Goal: Task Accomplishment & Management: Manage account settings

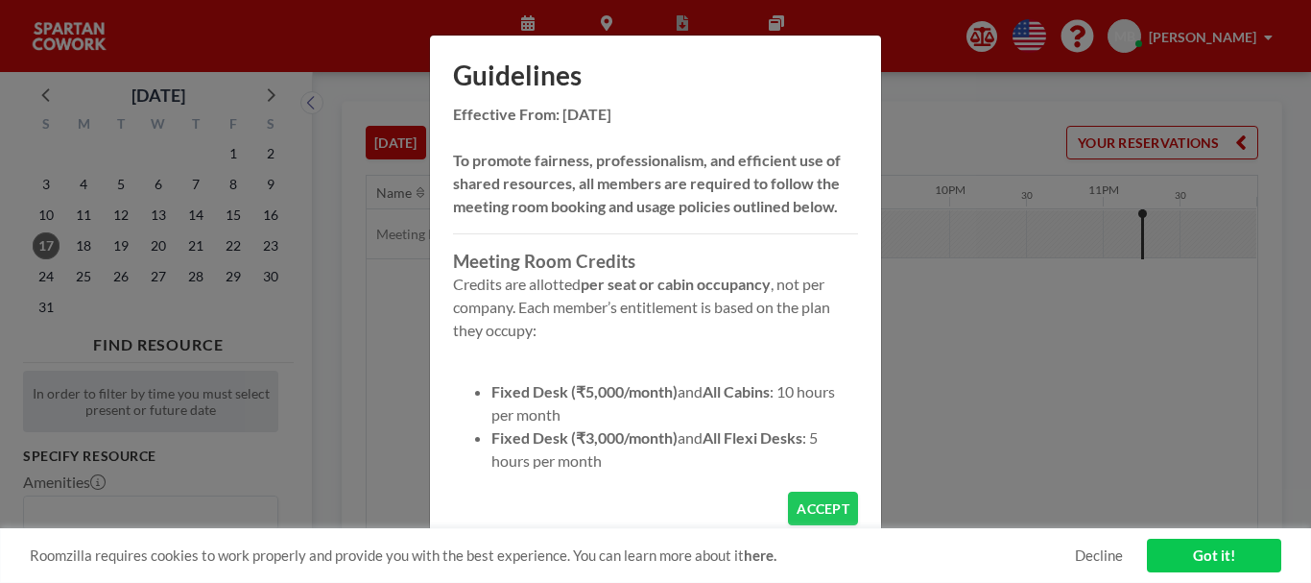
scroll to position [96, 0]
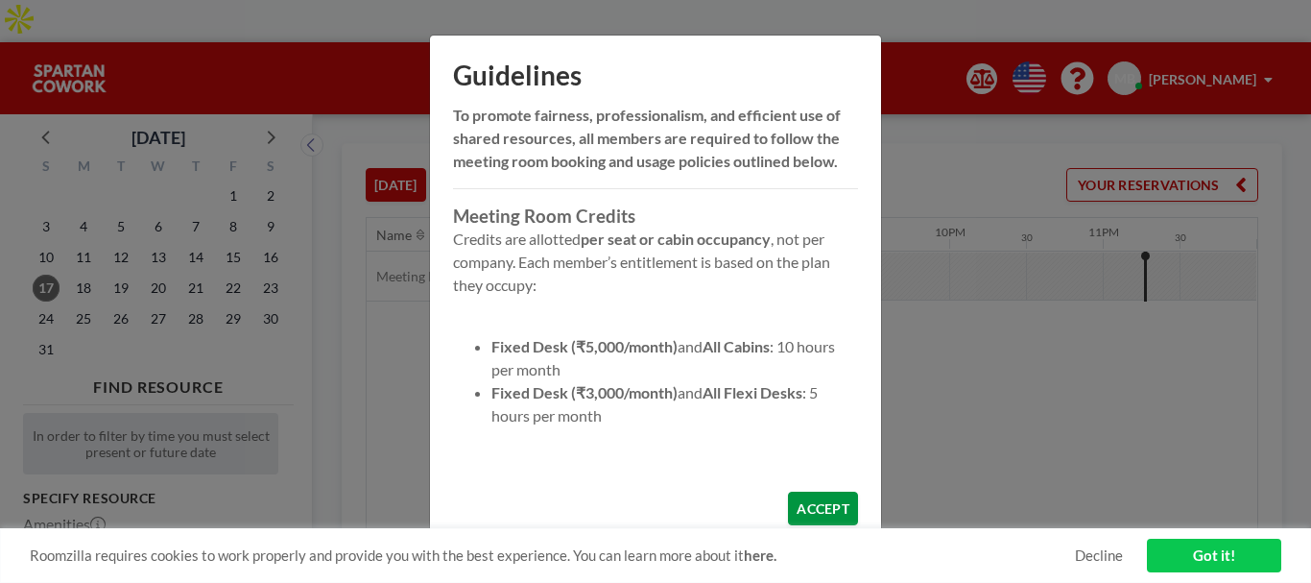
click at [807, 505] on button "ACCEPT" at bounding box center [823, 508] width 70 height 34
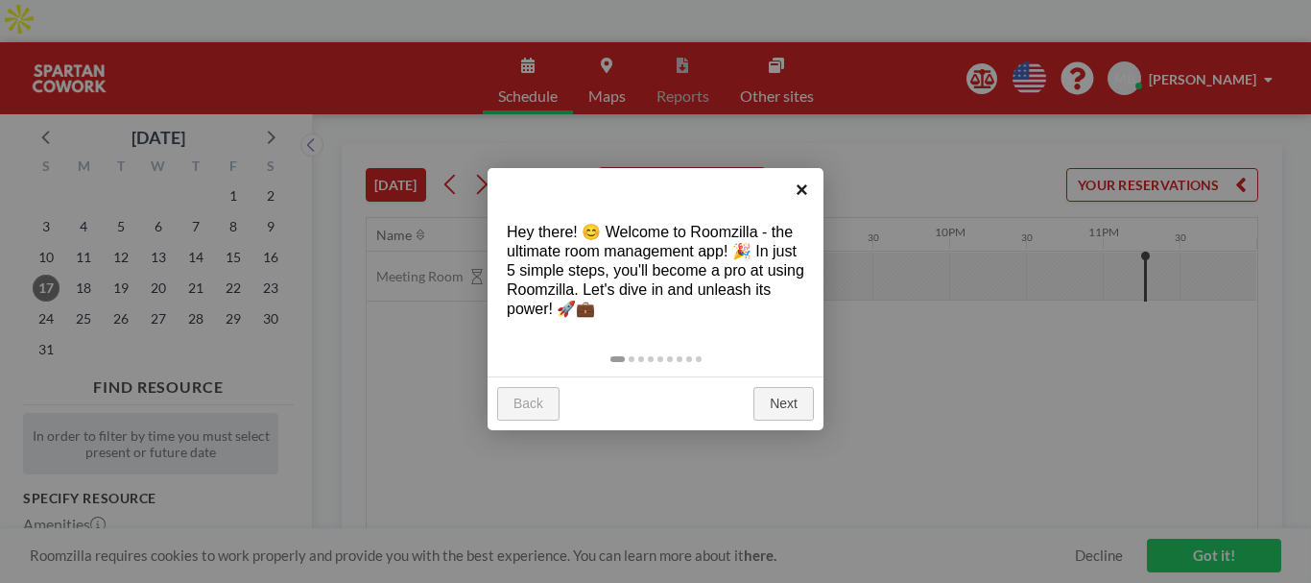
click at [801, 193] on link "×" at bounding box center [801, 189] width 43 height 43
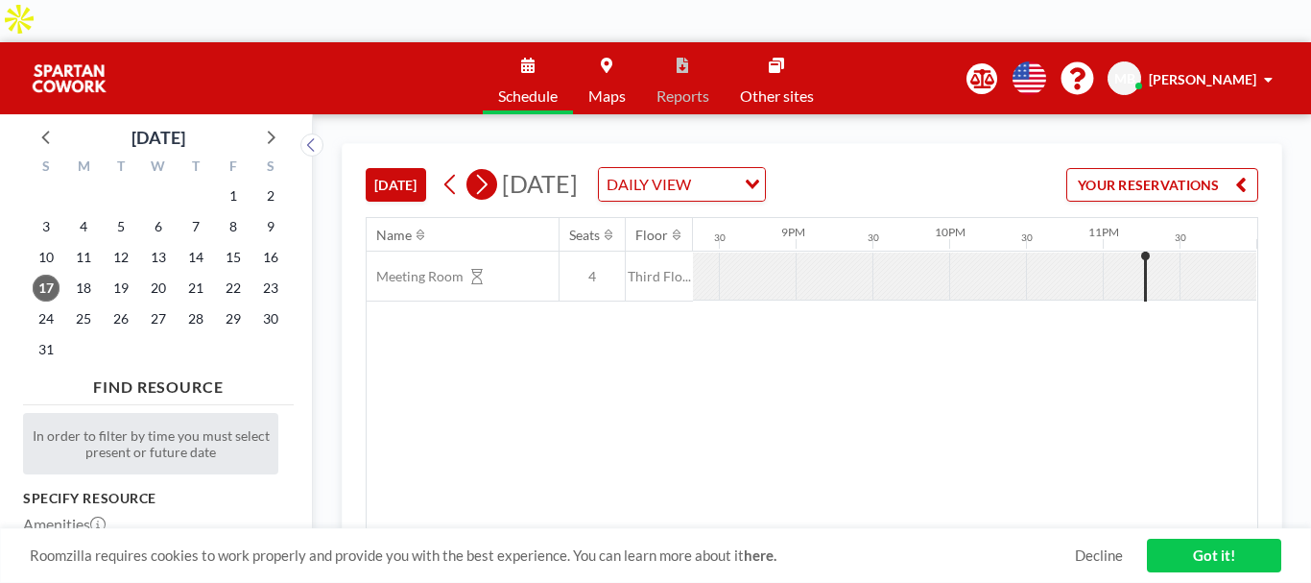
click at [496, 169] on button at bounding box center [481, 184] width 31 height 31
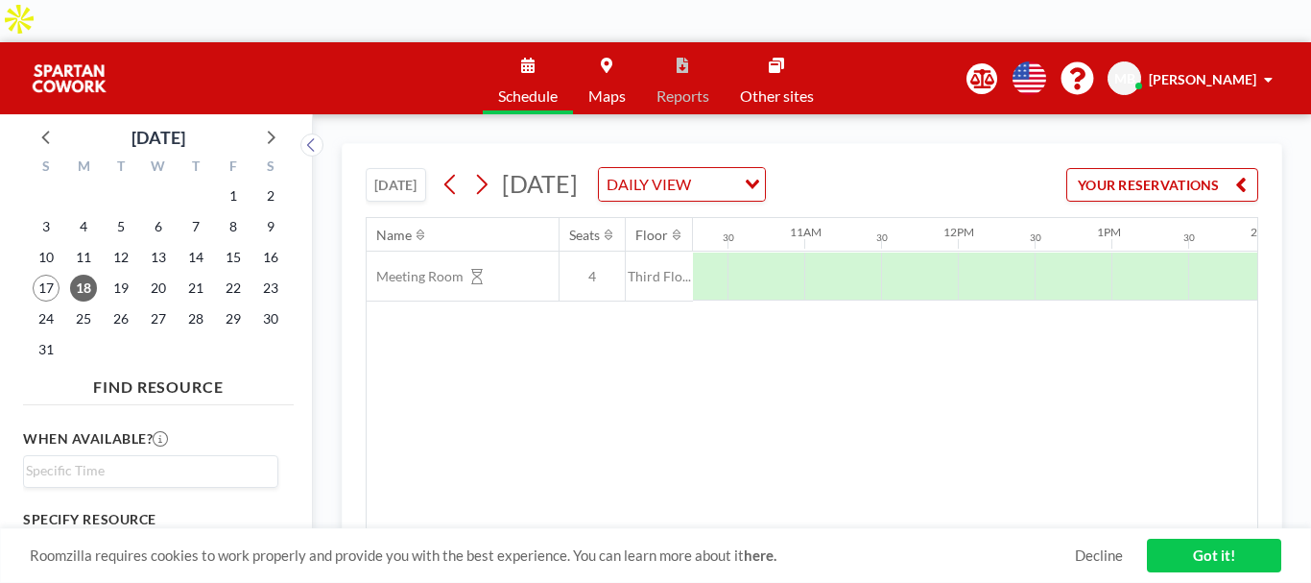
scroll to position [0, 1590]
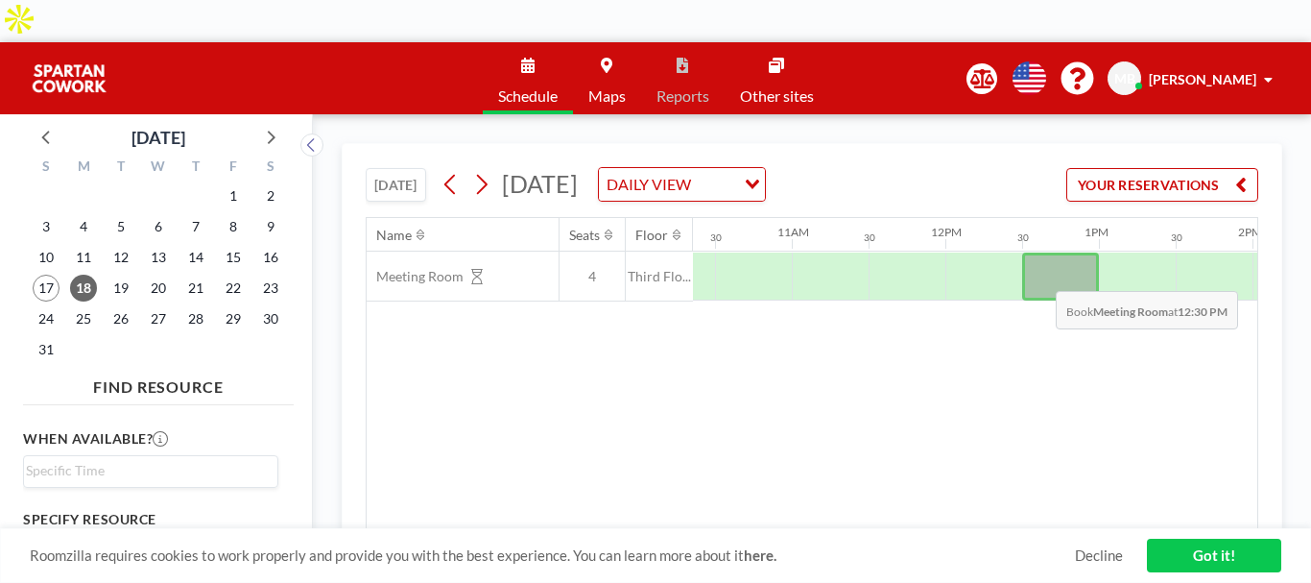
click at [1040, 252] on div at bounding box center [1060, 276] width 77 height 48
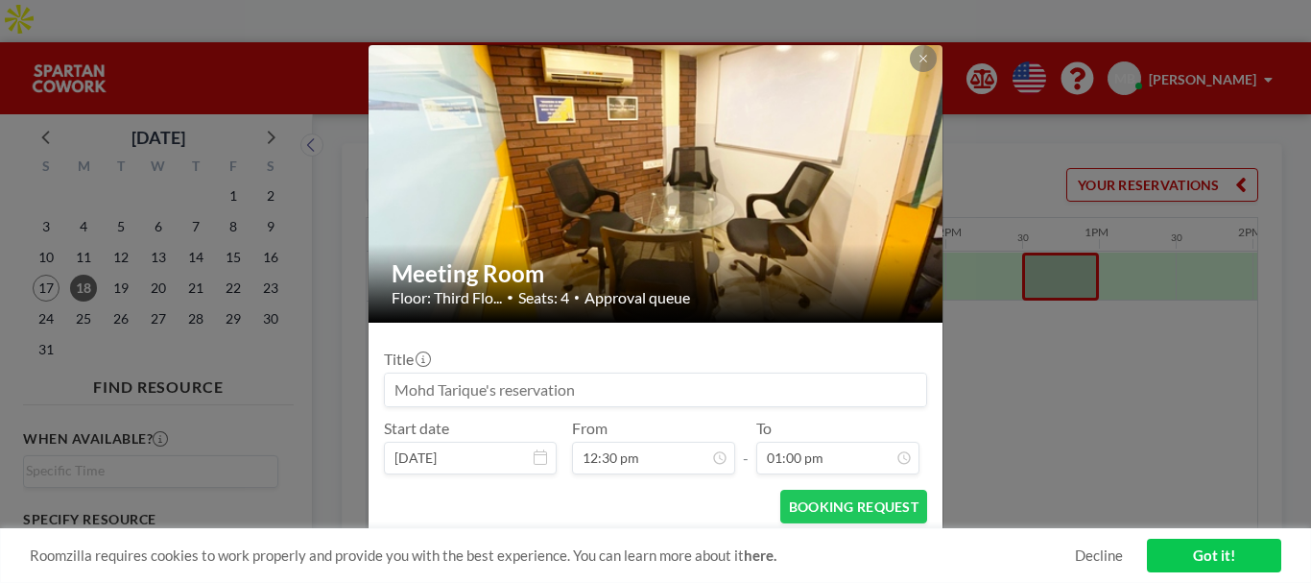
scroll to position [205, 0]
click at [832, 511] on button "BOOKING REQUEST" at bounding box center [853, 506] width 147 height 34
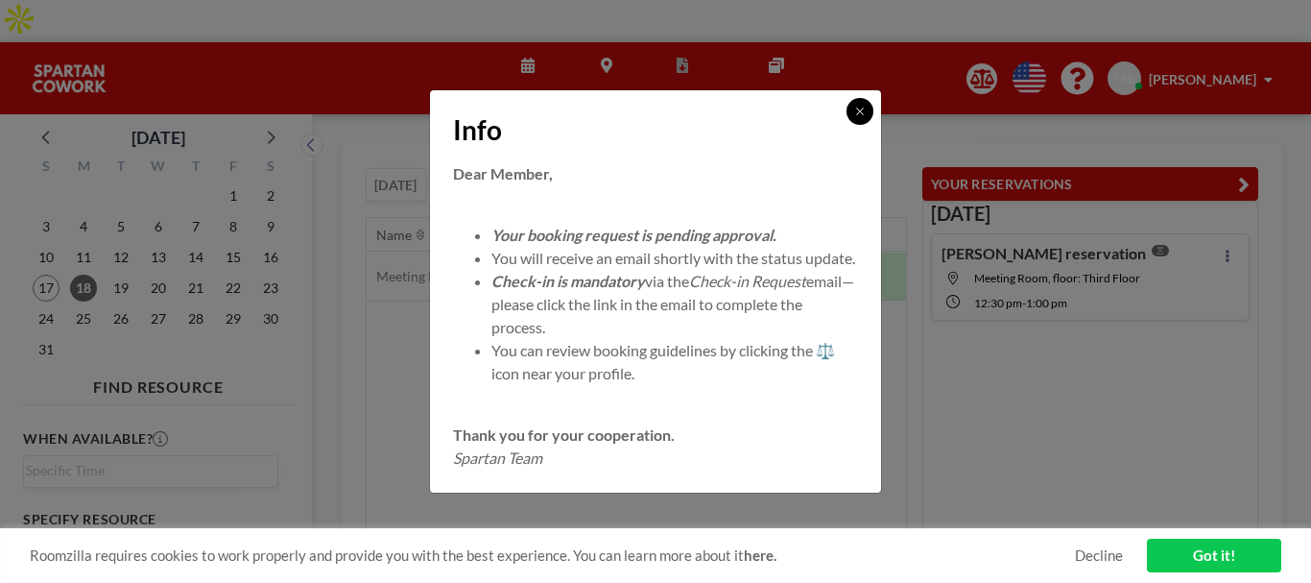
click at [861, 106] on icon at bounding box center [860, 112] width 12 height 12
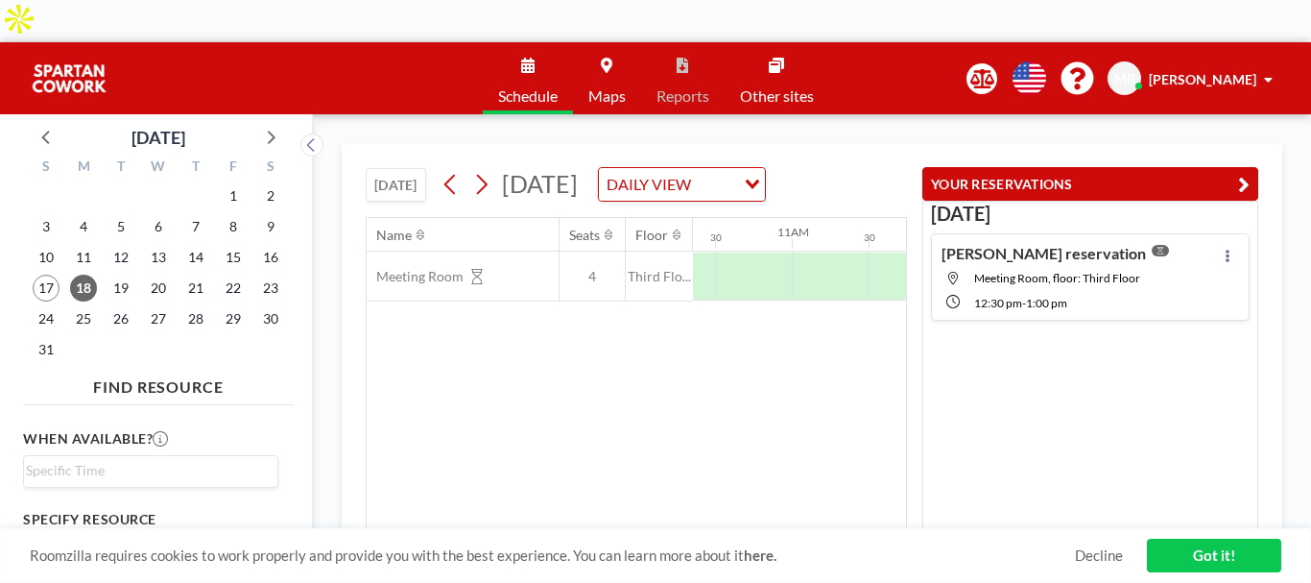
click at [1236, 71] on span "[PERSON_NAME]" at bounding box center [1202, 79] width 107 height 16
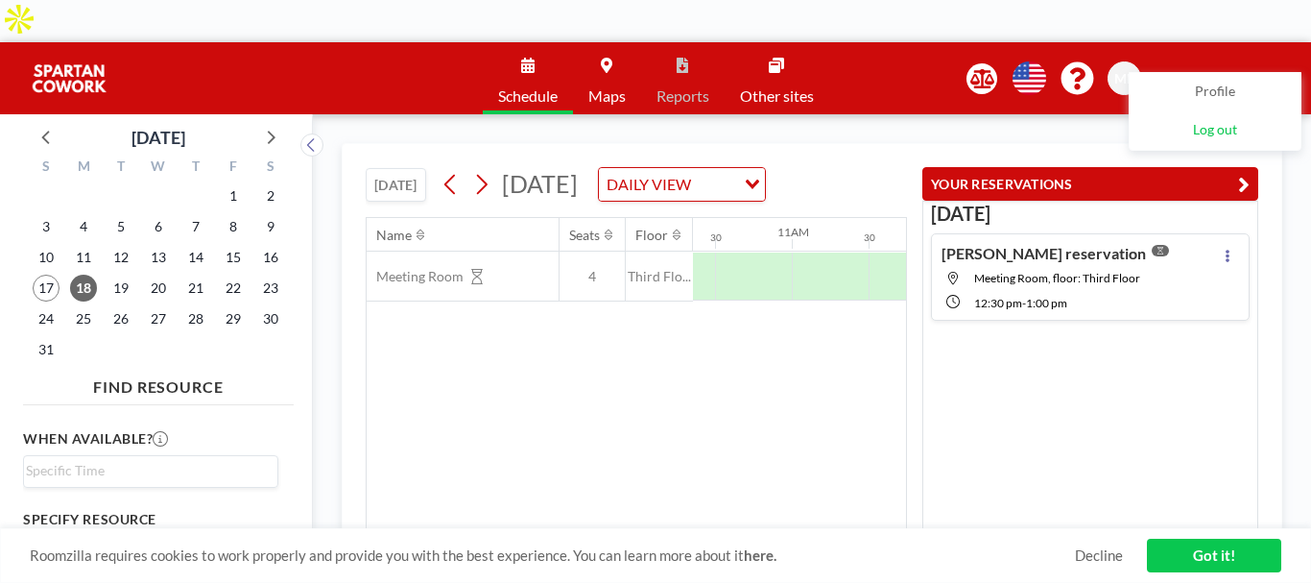
click at [1192, 128] on link "Log out" at bounding box center [1214, 130] width 171 height 38
